Goal: Task Accomplishment & Management: Complete application form

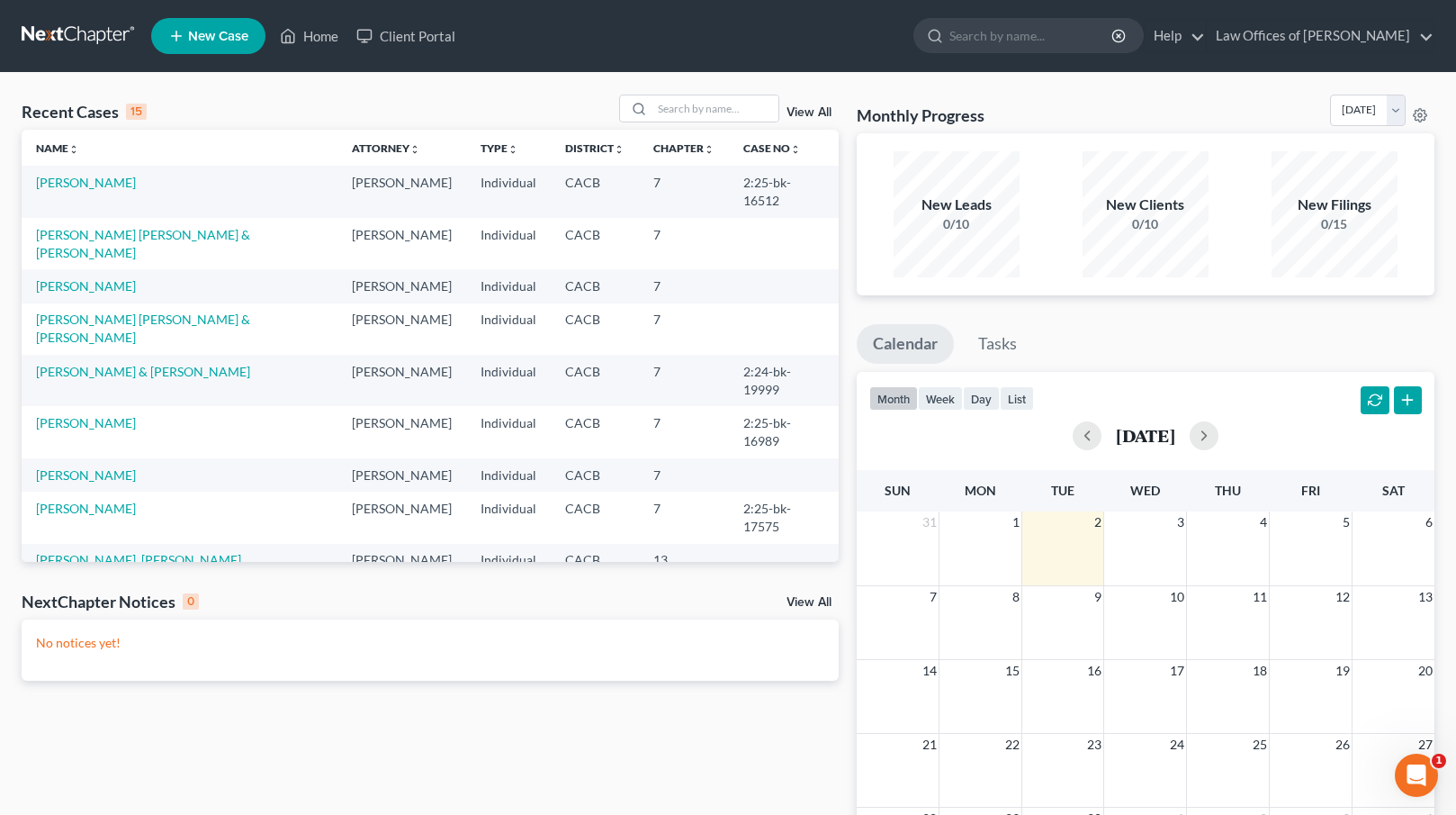
click at [49, 672] on link "test, test" at bounding box center [59, 679] width 47 height 15
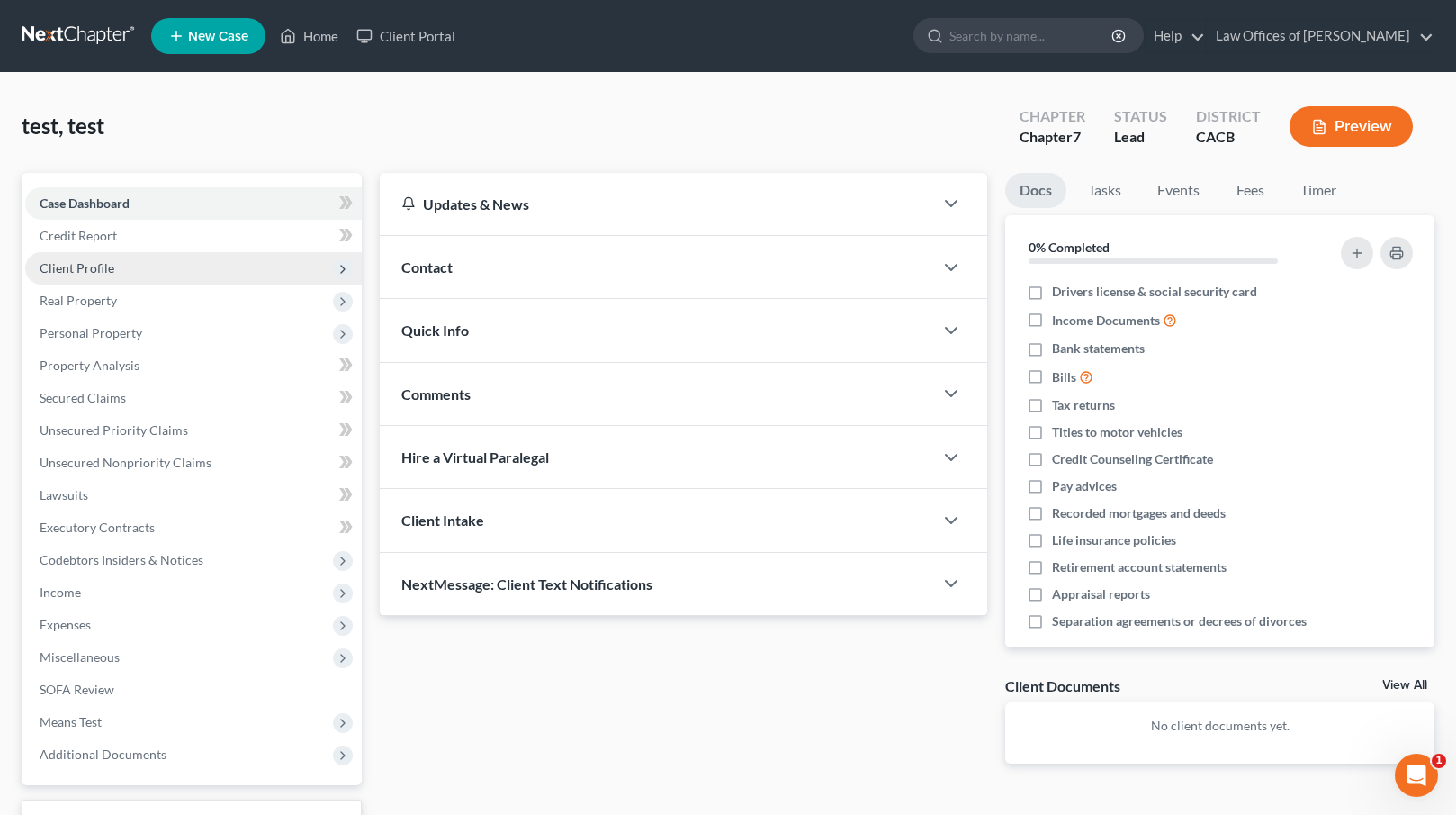
click at [163, 272] on span "Client Profile" at bounding box center [193, 269] width 337 height 33
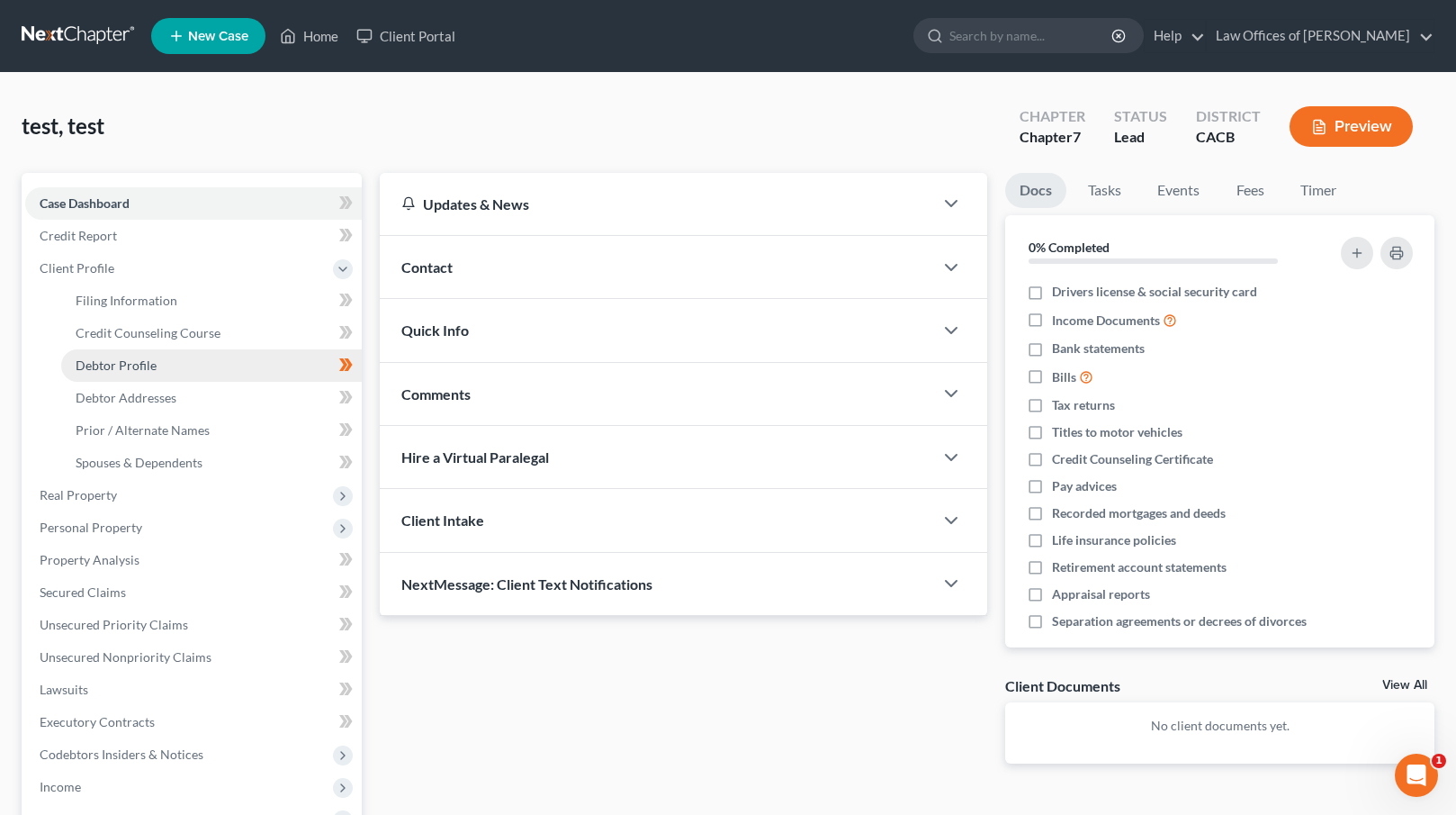
click at [214, 362] on link "Debtor Profile" at bounding box center [211, 365] width 300 height 33
select select "1"
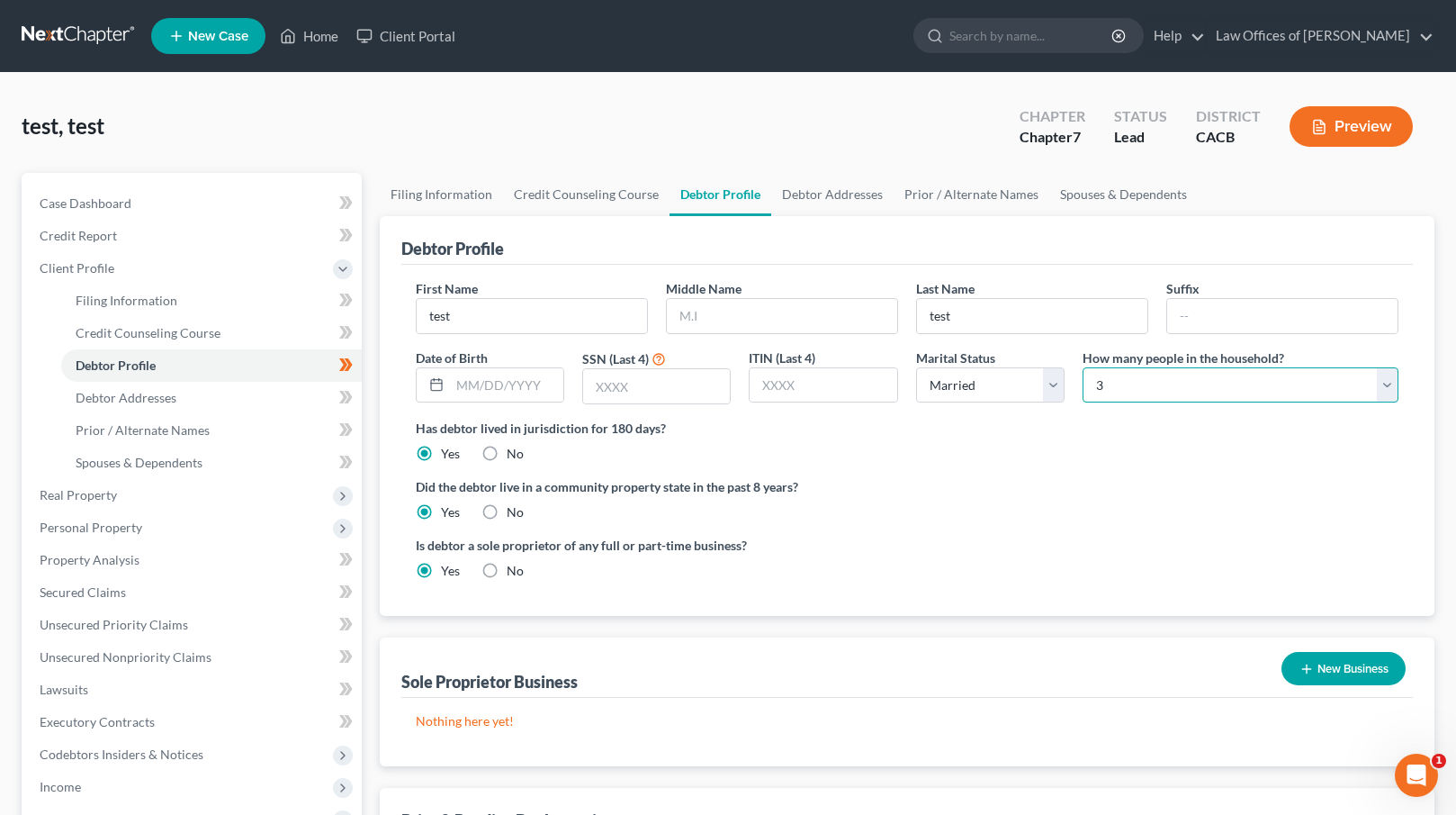
click at [1266, 393] on select "Select 1 2 3 4 5 6 7 8 9 10 11 12 13 14 15 16 17 18 19 20" at bounding box center [1240, 385] width 315 height 36
select select "0"
click at [1082, 367] on select "Select 1 2 3 4 5 6 7 8 9 10 11 12 13 14 15 16 17 18 19 20" at bounding box center [1240, 385] width 315 height 36
click at [981, 470] on ng-include "First Name test Middle Name Last Name test Suffix Date of Birth SSN (Last 4) IT…" at bounding box center [907, 436] width 984 height 315
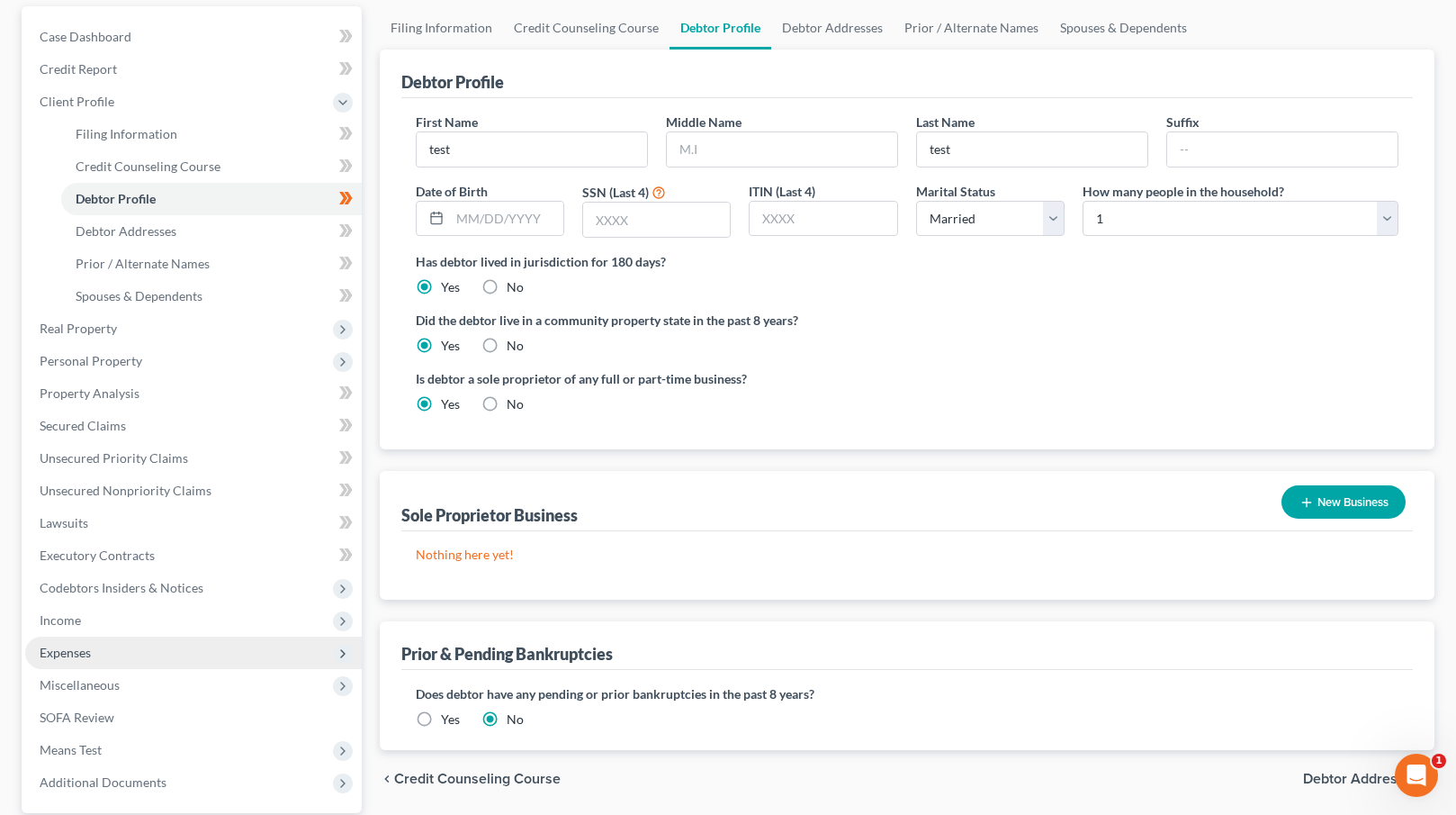
scroll to position [260, 0]
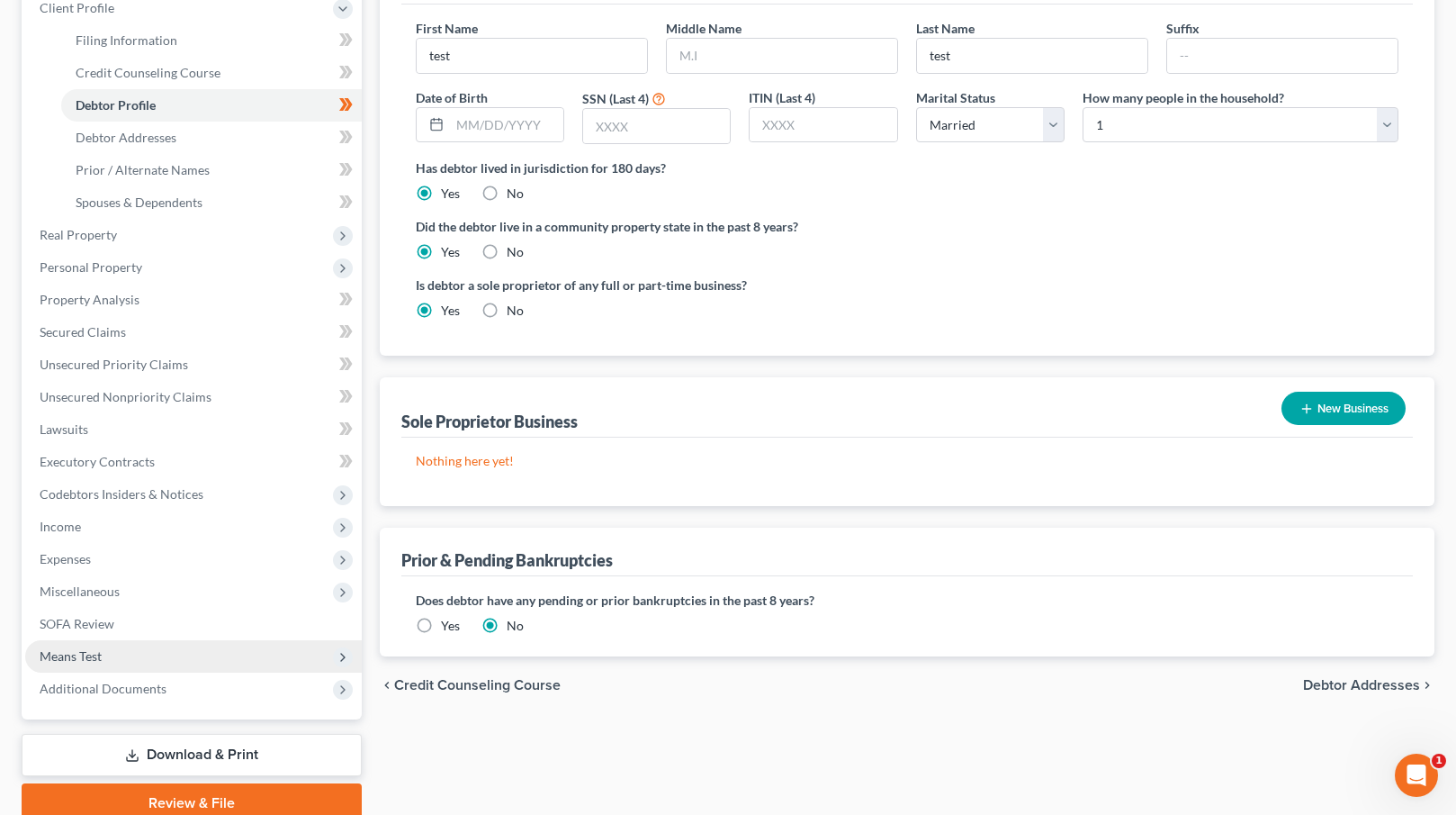
click at [109, 656] on span "Means Test" at bounding box center [193, 656] width 337 height 33
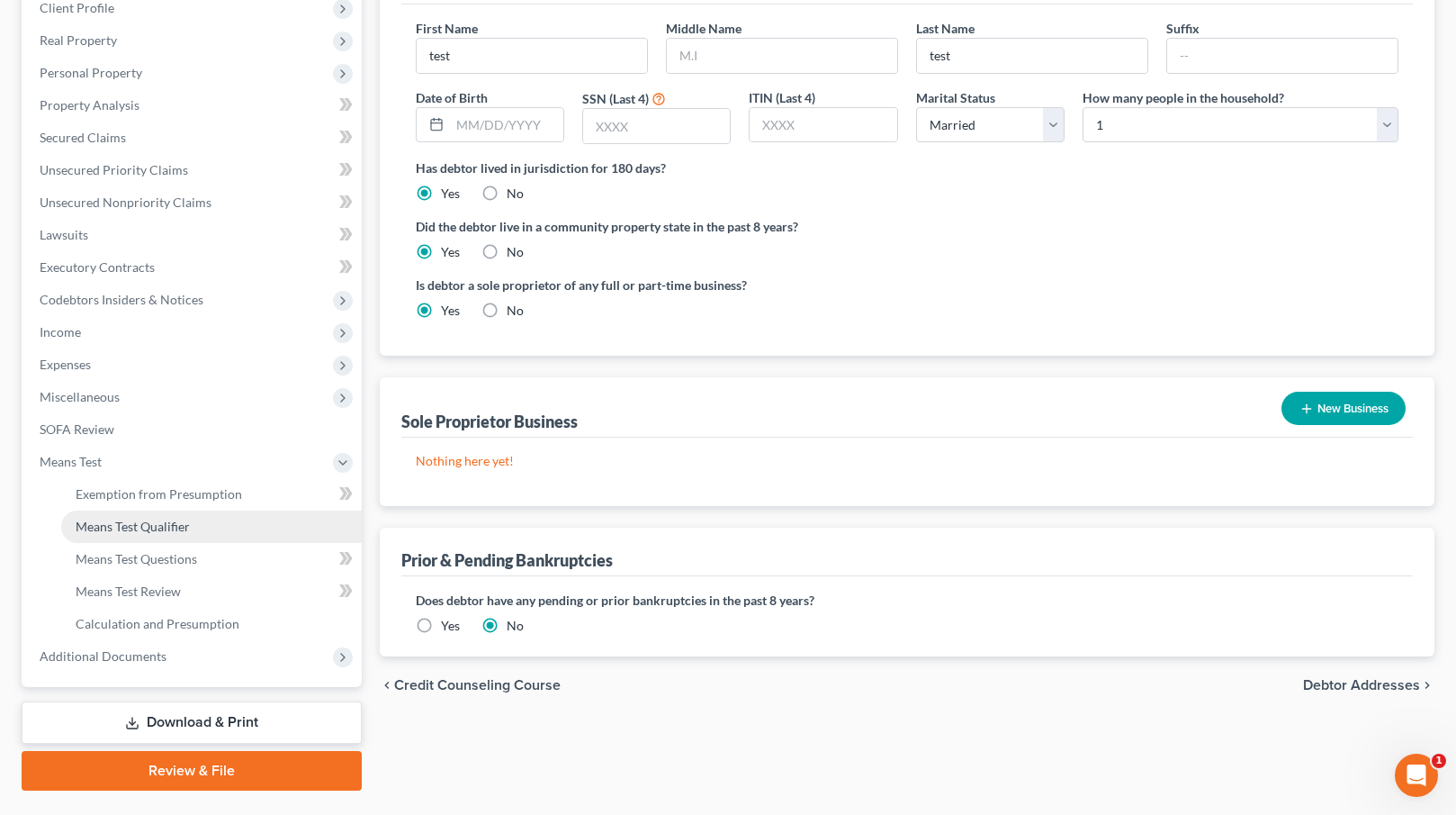
click at [207, 527] on link "Means Test Qualifier" at bounding box center [211, 527] width 300 height 33
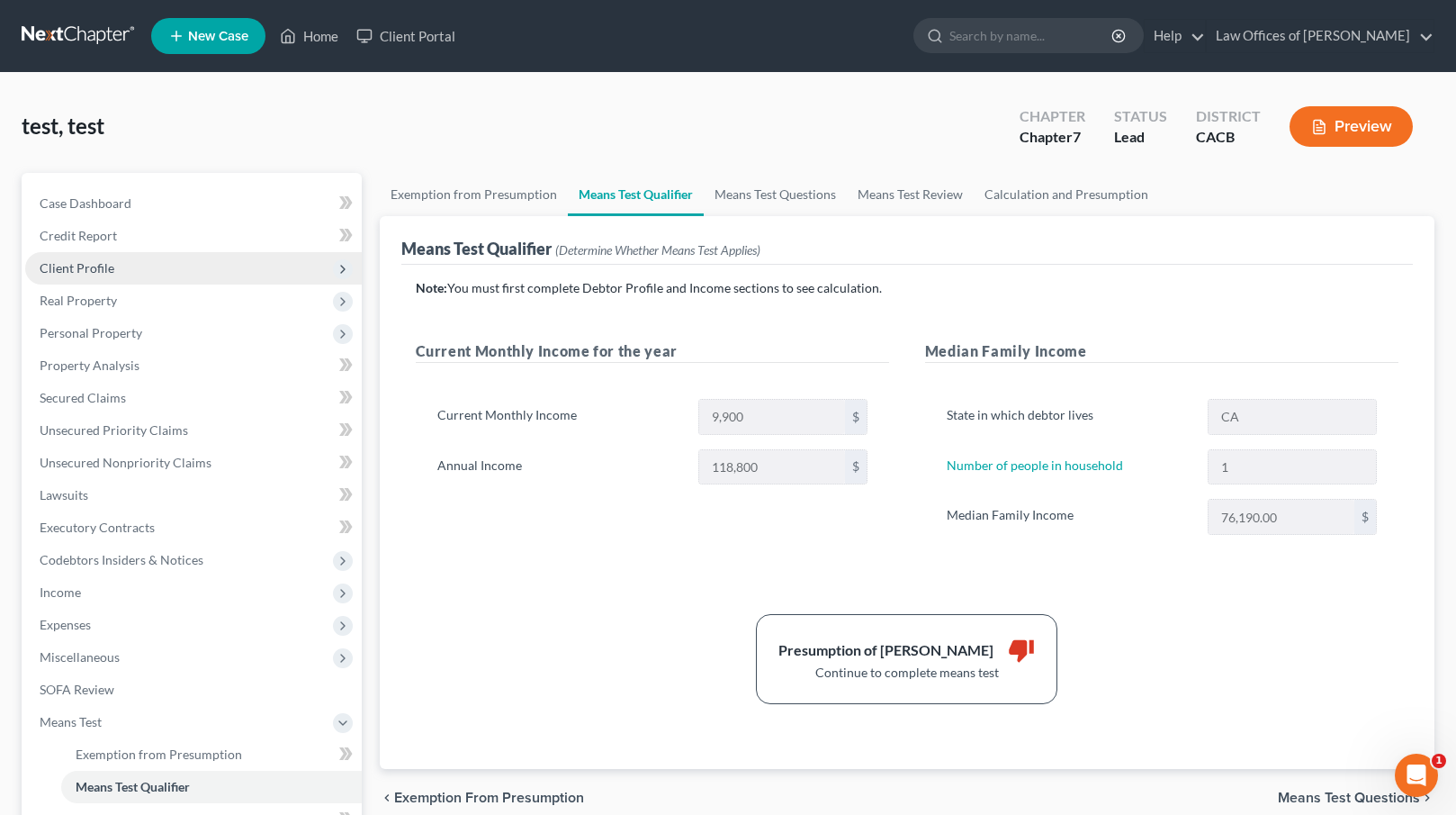
click at [166, 274] on span "Client Profile" at bounding box center [193, 269] width 337 height 33
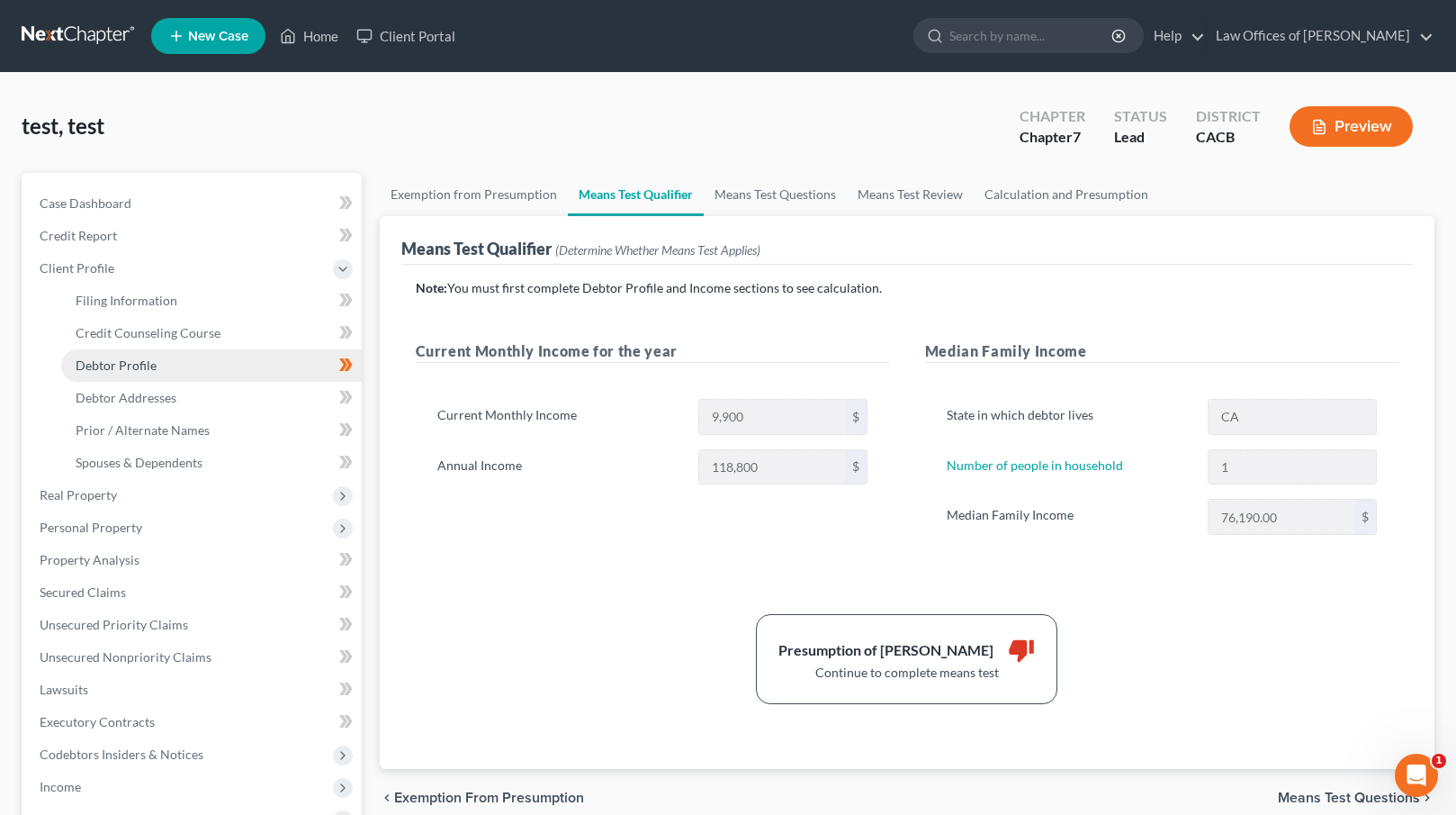
click at [214, 363] on link "Debtor Profile" at bounding box center [211, 365] width 300 height 33
select select "1"
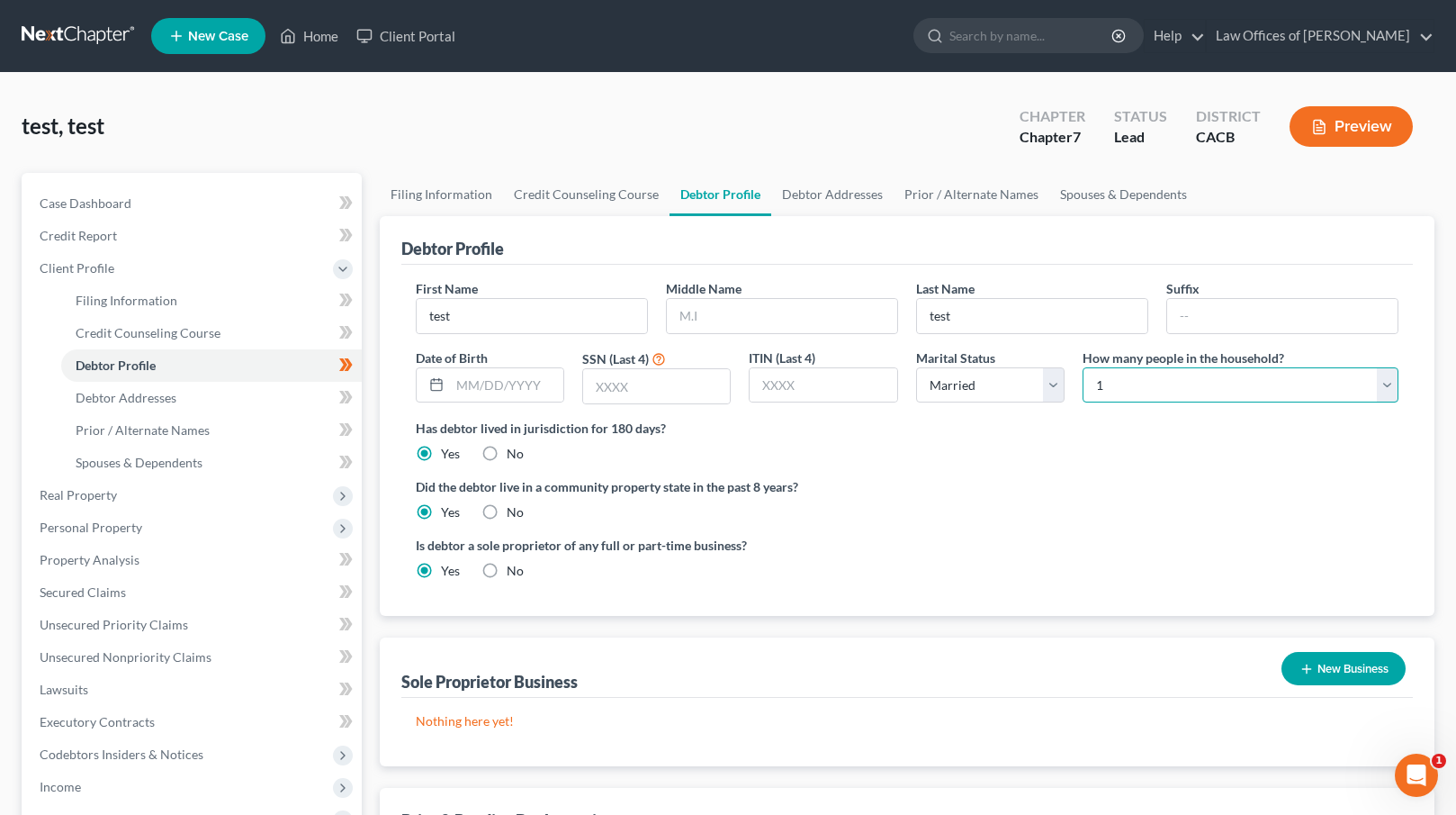
click at [1177, 389] on select "Select 1 2 3 4 5 6 7 8 9 10 11 12 13 14 15 16 17 18 19 20" at bounding box center [1240, 385] width 315 height 36
select select "1"
click at [1082, 367] on select "Select 1 2 3 4 5 6 7 8 9 10 11 12 13 14 15 16 17 18 19 20" at bounding box center [1240, 385] width 315 height 36
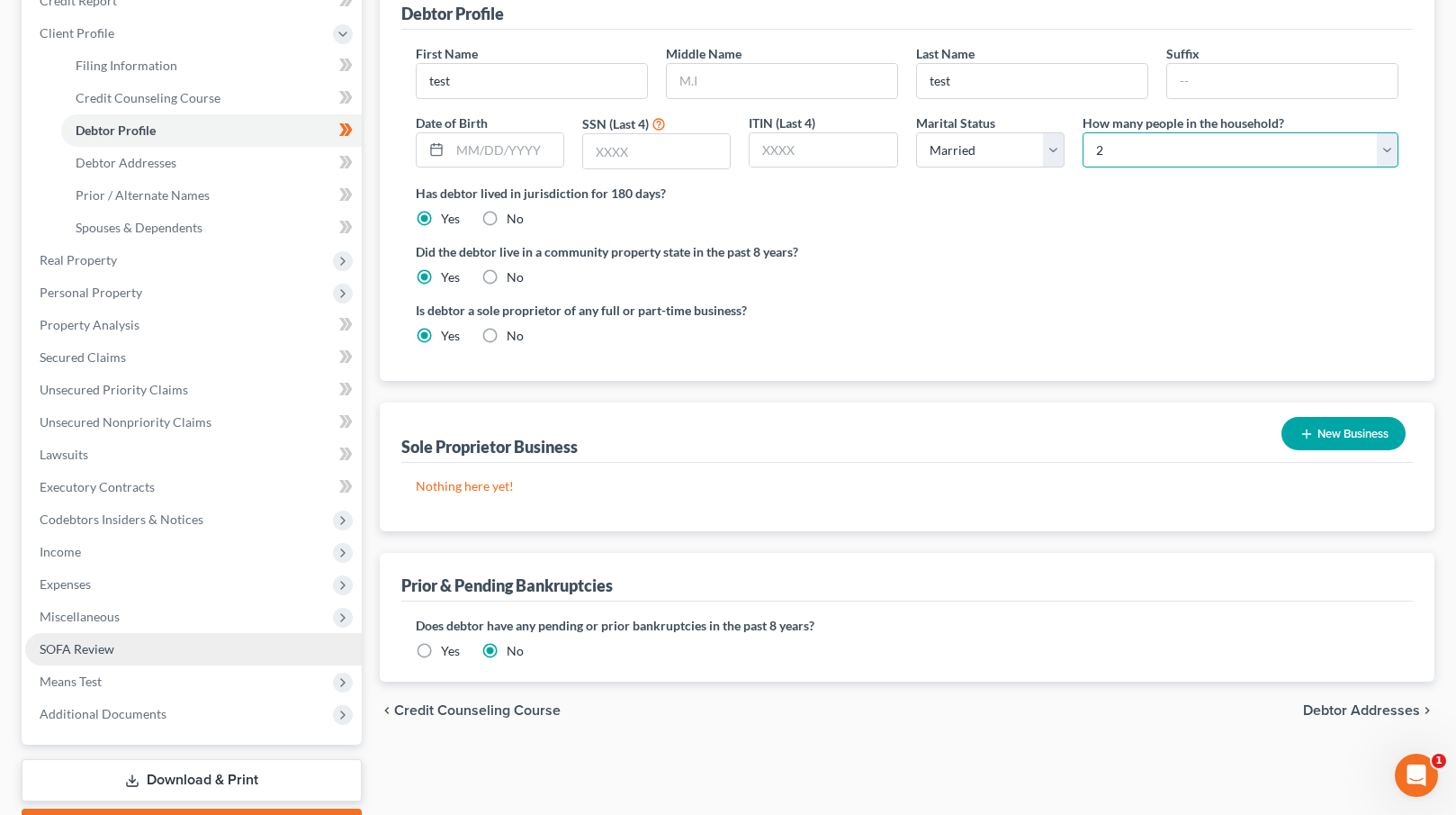
scroll to position [281, 0]
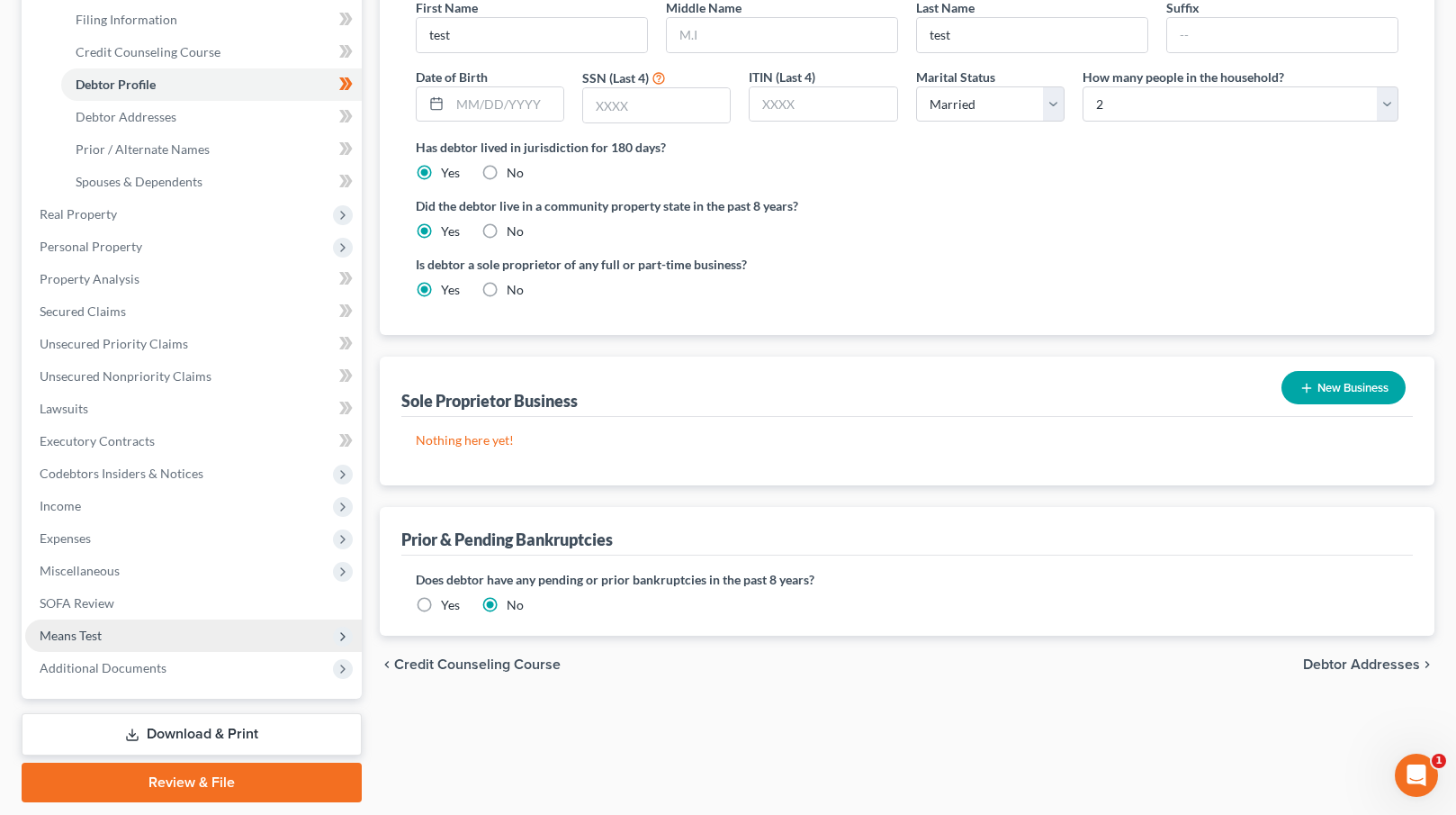
click at [114, 627] on span "Means Test" at bounding box center [193, 636] width 337 height 33
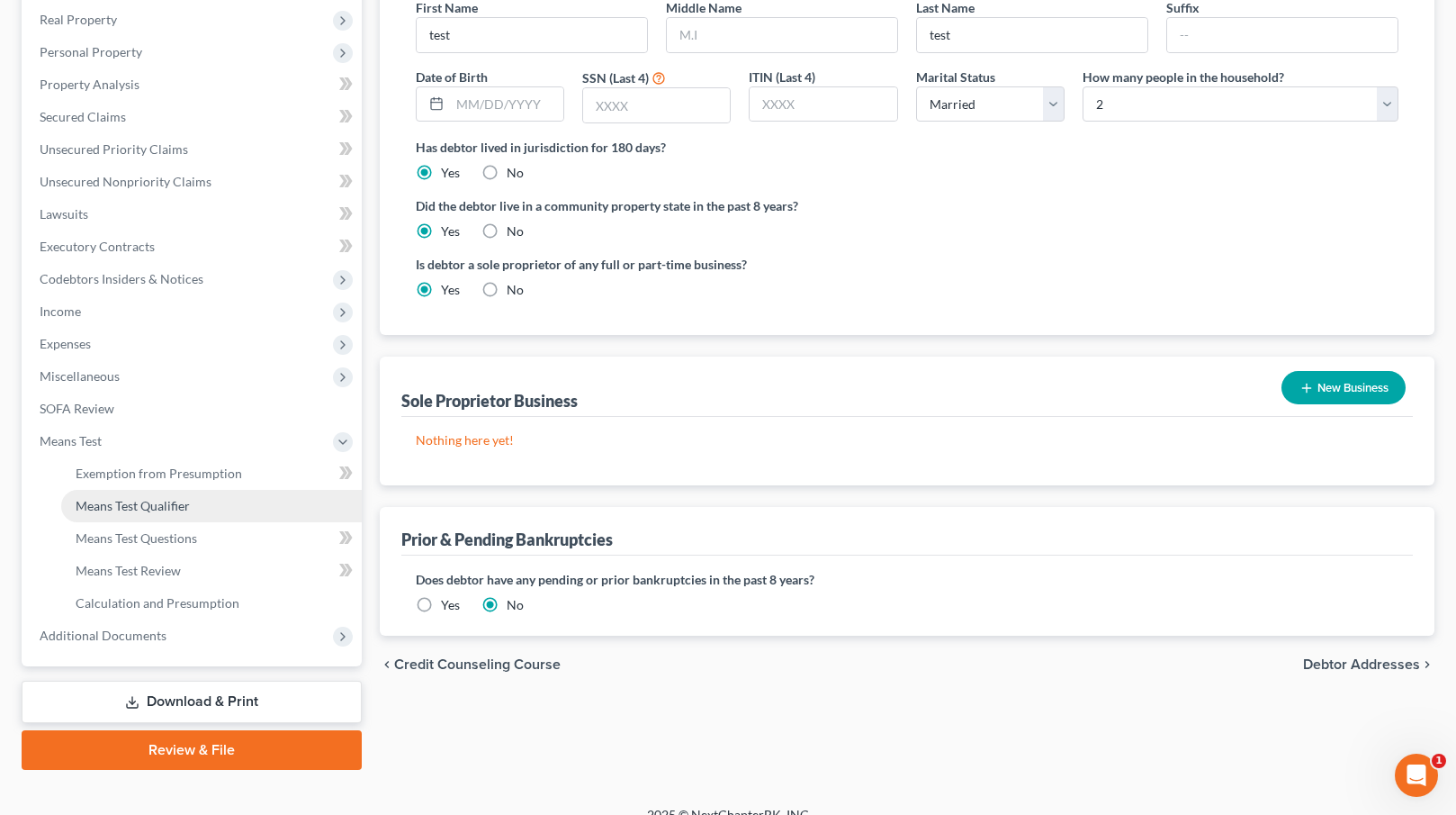
click at [185, 494] on link "Means Test Qualifier" at bounding box center [211, 506] width 300 height 33
